Goal: Task Accomplishment & Management: Manage account settings

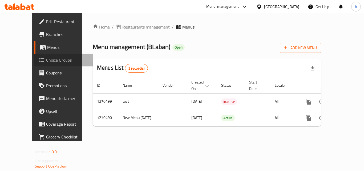
click at [46, 60] on span "Choice Groups" at bounding box center [67, 60] width 43 height 6
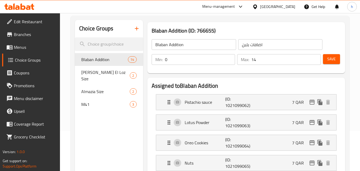
scroll to position [53, 0]
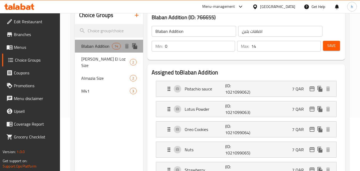
click at [87, 48] on span "Blaban Addition" at bounding box center [96, 46] width 31 height 6
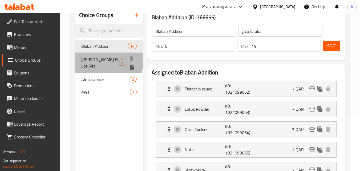
click at [92, 57] on span "[PERSON_NAME] El Loz Size" at bounding box center [99, 62] width 37 height 13
type input "[PERSON_NAME] El Loz Size"
type input "الحجم"
type input "1"
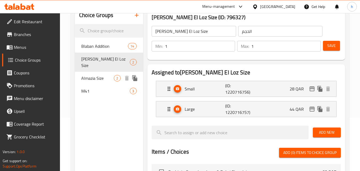
click at [92, 75] on span "Almazia Size" at bounding box center [97, 78] width 32 height 6
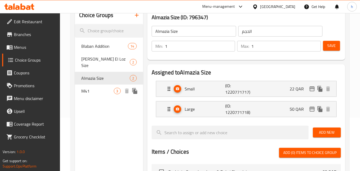
click at [86, 88] on span "M41" at bounding box center [97, 91] width 32 height 6
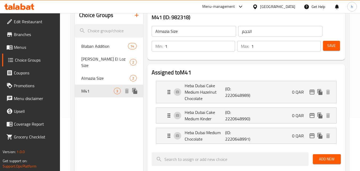
type input "M41"
type input "م41"
click at [96, 47] on span "Blaban Addition" at bounding box center [96, 46] width 31 height 6
type input "Blaban Addition"
type input "اضافات بلبن"
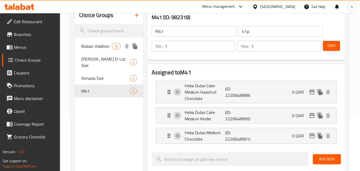
type input "0"
type input "14"
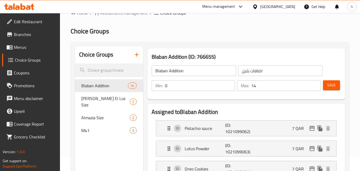
scroll to position [0, 0]
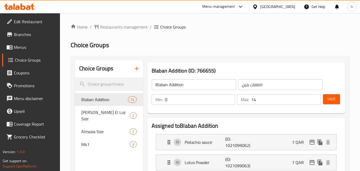
click at [32, 36] on span "Branches" at bounding box center [35, 34] width 42 height 6
